Goal: Information Seeking & Learning: Stay updated

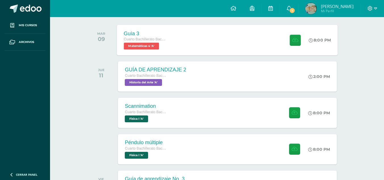
scroll to position [85, 0]
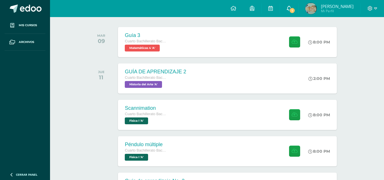
click at [291, 13] on link "1" at bounding box center [289, 8] width 18 height 17
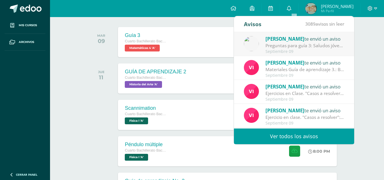
click at [316, 50] on div "Septiembre 09" at bounding box center [304, 51] width 79 height 5
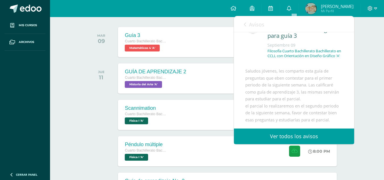
scroll to position [28, 0]
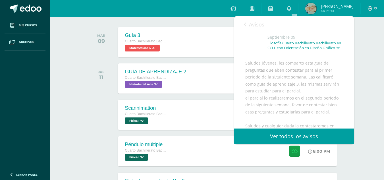
click at [264, 24] on div "Avisos 3088 avisos sin leer Avisos" at bounding box center [294, 24] width 120 height 16
click at [258, 25] on span "Avisos" at bounding box center [256, 24] width 15 height 7
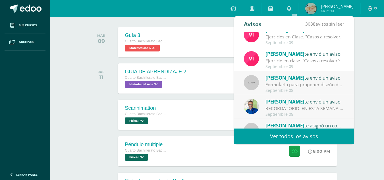
scroll to position [57, 0]
click at [303, 131] on link "Ver todos los avisos" at bounding box center [294, 136] width 120 height 16
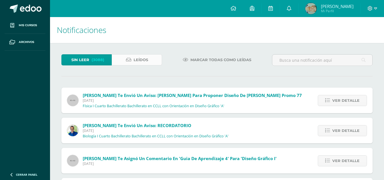
click at [129, 60] on icon at bounding box center [128, 59] width 5 height 5
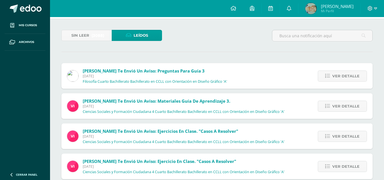
scroll to position [57, 0]
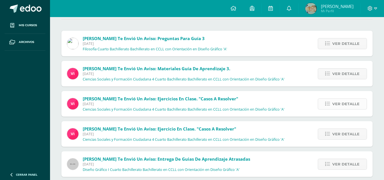
click at [329, 105] on icon at bounding box center [327, 103] width 5 height 5
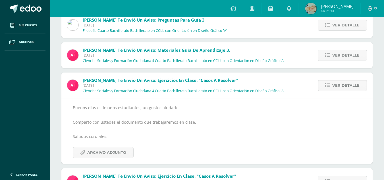
scroll to position [85, 0]
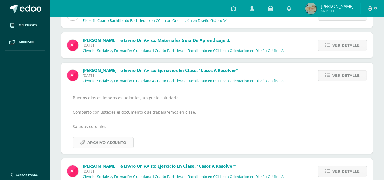
click at [118, 139] on span "Archivo Adjunto" at bounding box center [106, 142] width 39 height 11
click at [335, 47] on span "Ver detalle" at bounding box center [345, 45] width 27 height 11
